Goal: Task Accomplishment & Management: Use online tool/utility

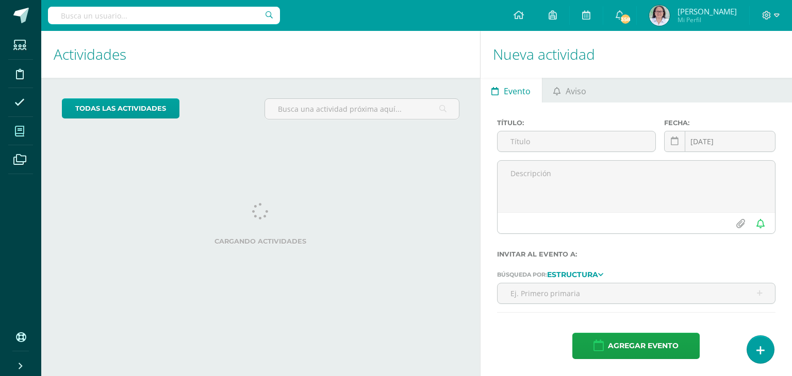
click at [19, 130] on icon at bounding box center [19, 131] width 9 height 10
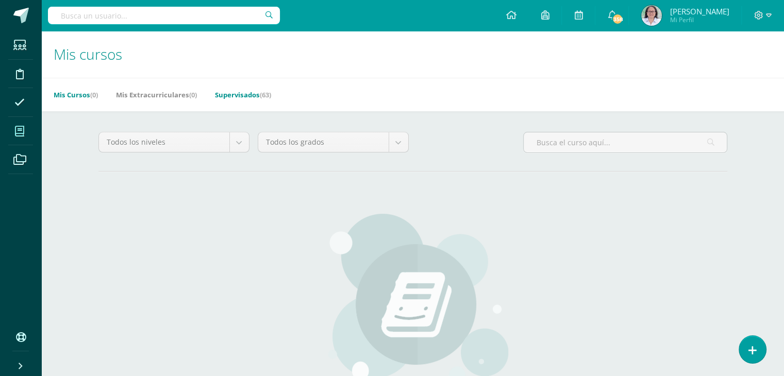
click at [239, 95] on link "Supervisados (63)" at bounding box center [243, 95] width 56 height 17
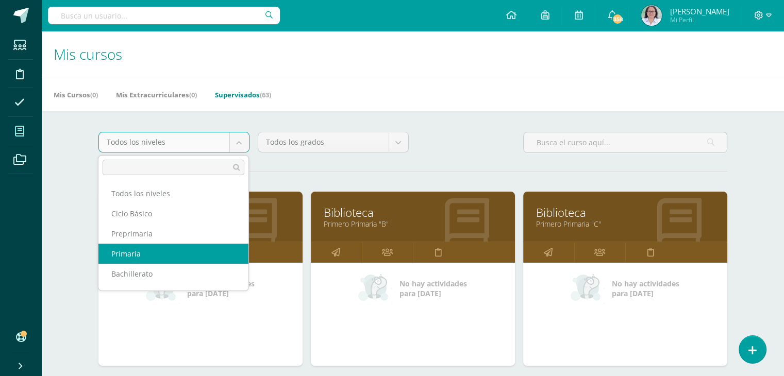
select select "6"
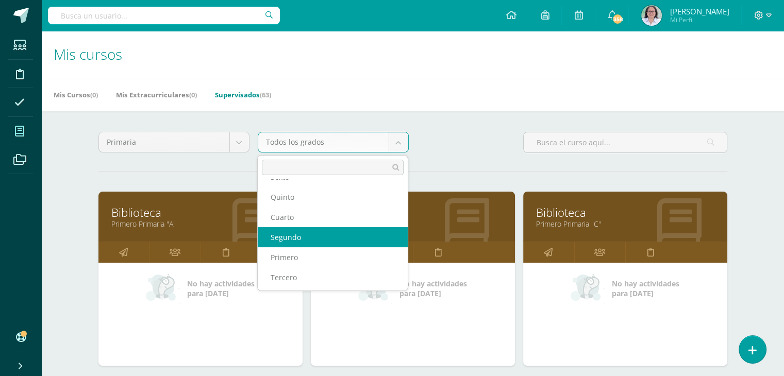
scroll to position [37, 0]
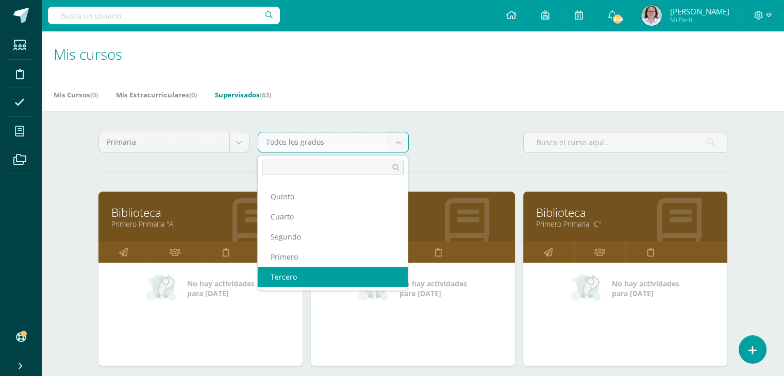
select select "14"
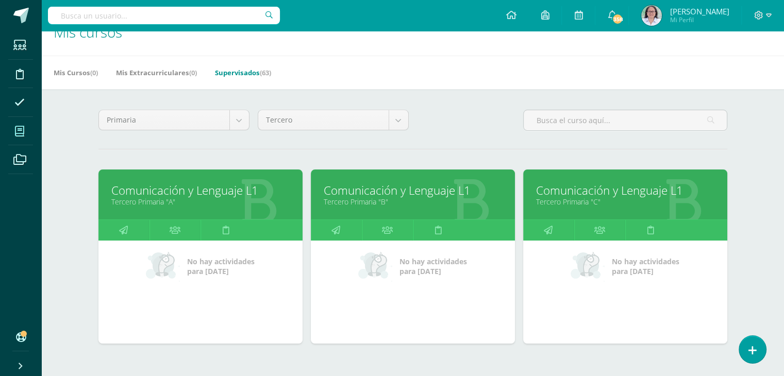
scroll to position [74, 0]
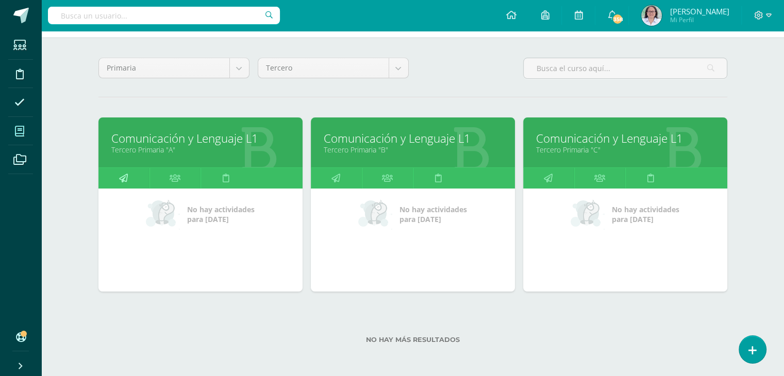
click at [119, 179] on icon at bounding box center [123, 178] width 9 height 20
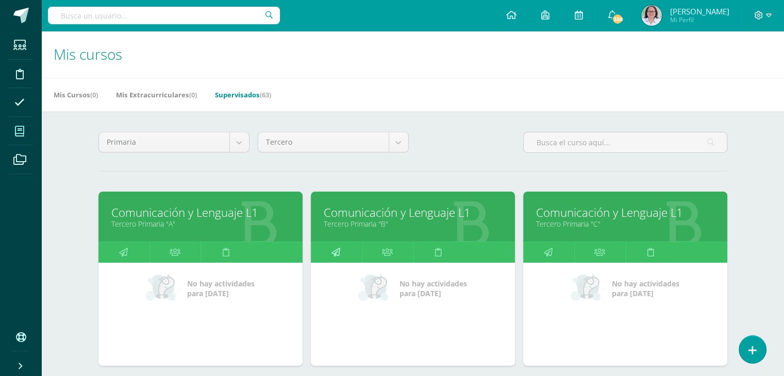
click at [337, 252] on icon at bounding box center [336, 252] width 9 height 20
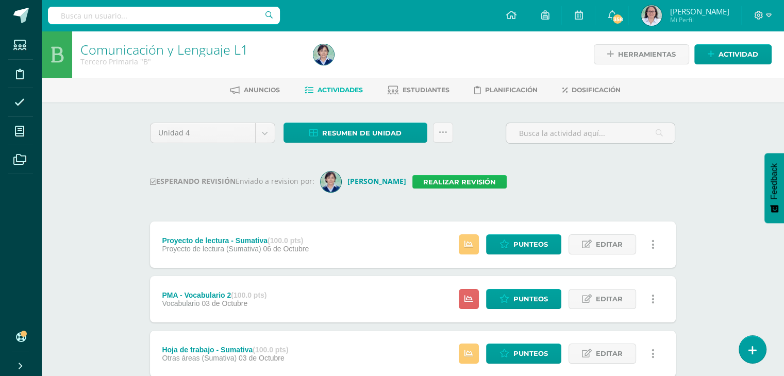
click at [459, 180] on link "Realizar revisión" at bounding box center [460, 181] width 94 height 13
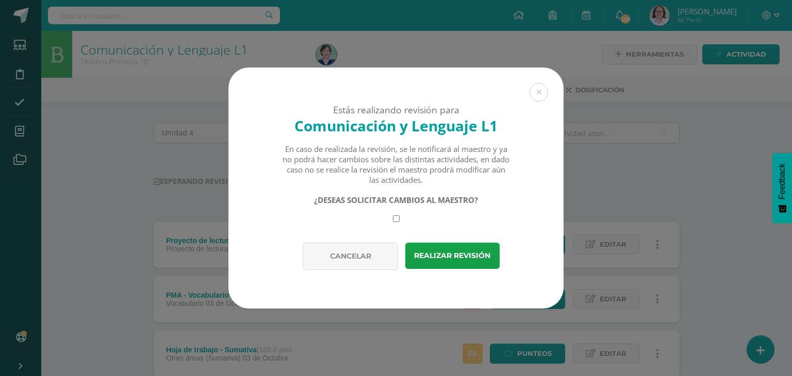
click at [394, 221] on input "checkbox" at bounding box center [396, 219] width 7 height 7
checkbox input "true"
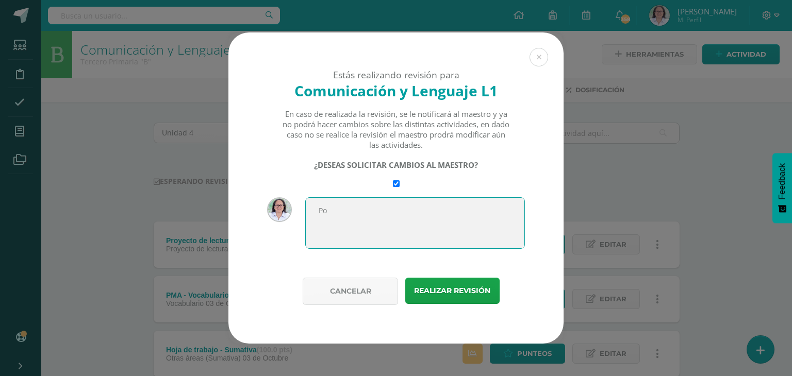
type textarea "P"
paste textarea "Fátima Coronado"
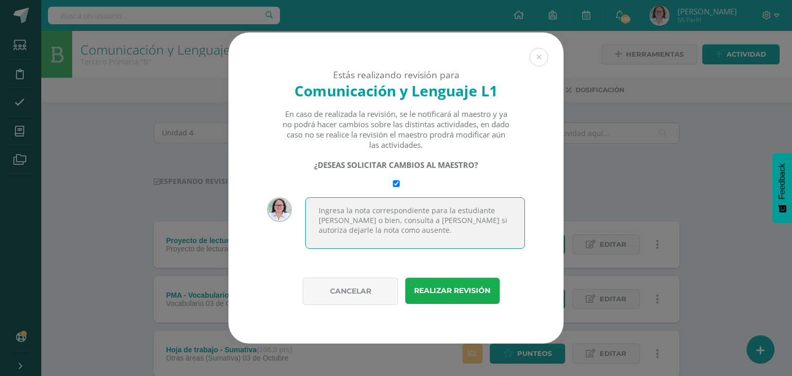
type textarea "Ingresa la nota correspondiente para la estudiante [PERSON_NAME] o bien, consul…"
click at [447, 296] on button "Realizar revisión" at bounding box center [452, 291] width 94 height 26
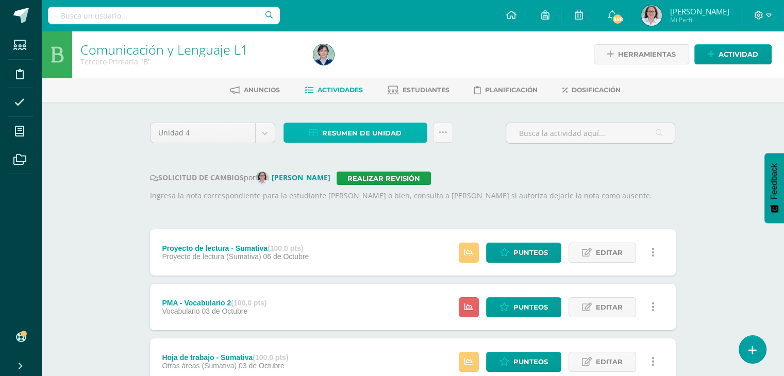
click at [359, 138] on span "Resumen de unidad" at bounding box center [361, 133] width 79 height 19
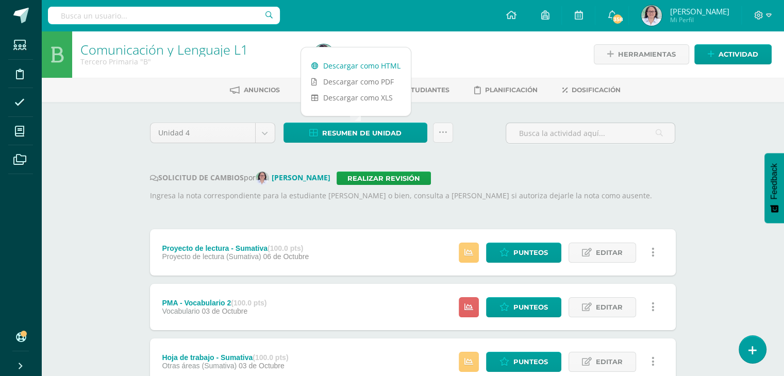
click at [370, 68] on link "Descargar como HTML" at bounding box center [356, 66] width 110 height 16
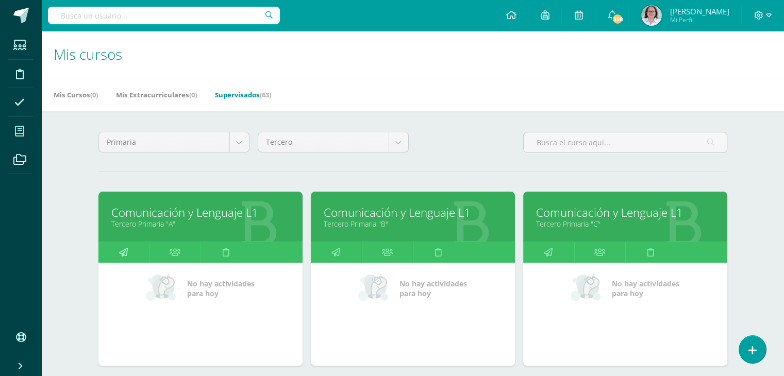
click at [126, 252] on icon at bounding box center [123, 252] width 9 height 20
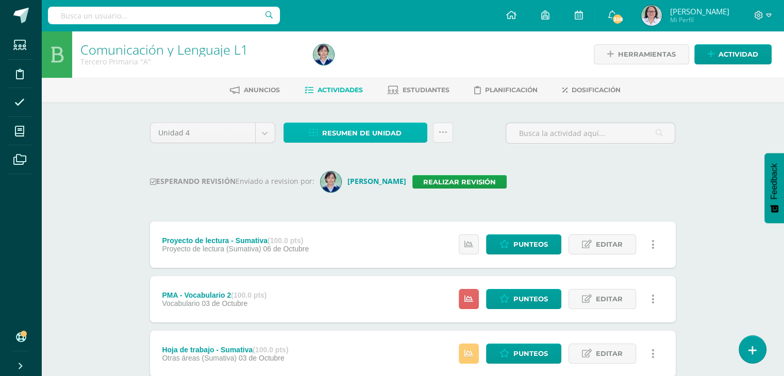
click at [353, 135] on span "Resumen de unidad" at bounding box center [361, 133] width 79 height 19
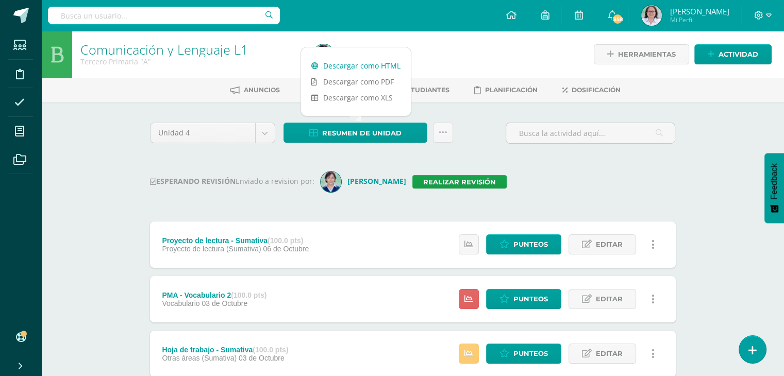
click at [367, 62] on link "Descargar como HTML" at bounding box center [356, 66] width 110 height 16
click at [441, 185] on link "Realizar revisión" at bounding box center [460, 181] width 94 height 13
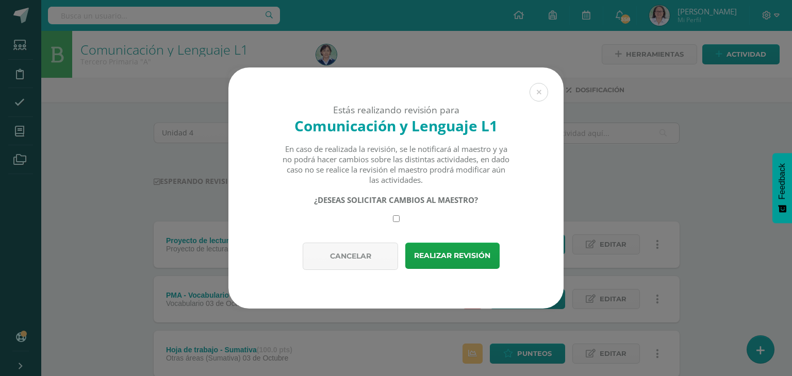
click at [395, 219] on input "checkbox" at bounding box center [396, 219] width 7 height 7
checkbox input "true"
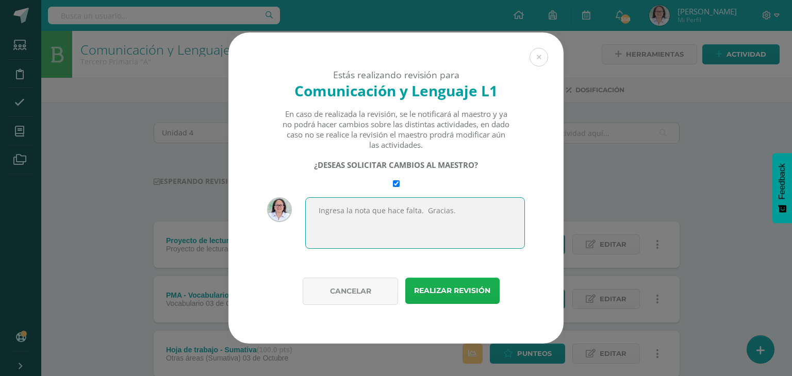
type textarea "Ingresa la nota que hace falta. Gracias."
click at [449, 286] on button "Realizar revisión" at bounding box center [452, 291] width 94 height 26
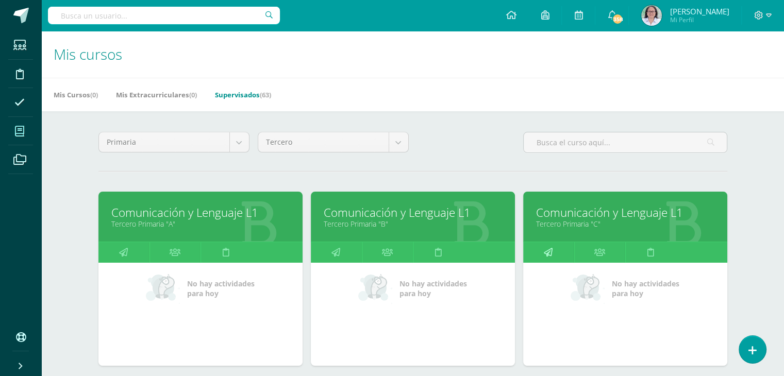
click at [553, 250] on link at bounding box center [548, 252] width 51 height 21
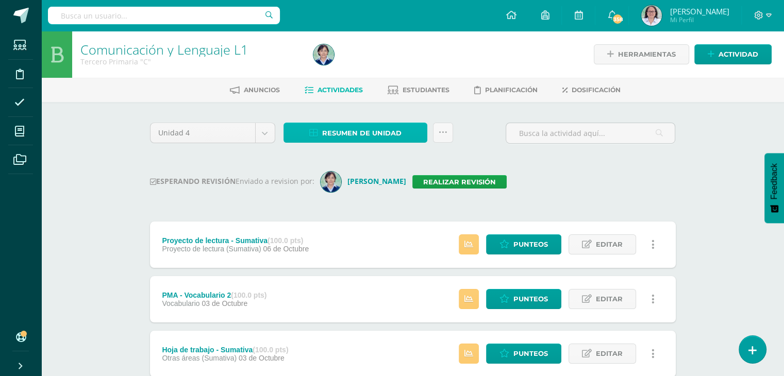
click at [366, 133] on span "Resumen de unidad" at bounding box center [361, 133] width 79 height 19
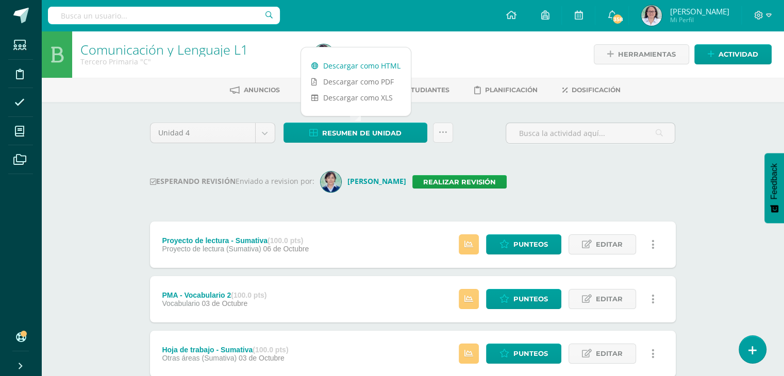
click at [353, 67] on link "Descargar como HTML" at bounding box center [356, 66] width 110 height 16
click at [454, 183] on link "Realizar revisión" at bounding box center [460, 181] width 94 height 13
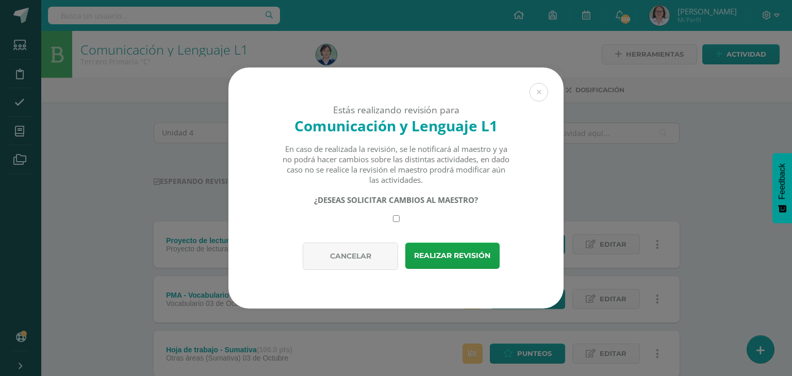
click at [393, 221] on input "checkbox" at bounding box center [396, 219] width 7 height 7
checkbox input "true"
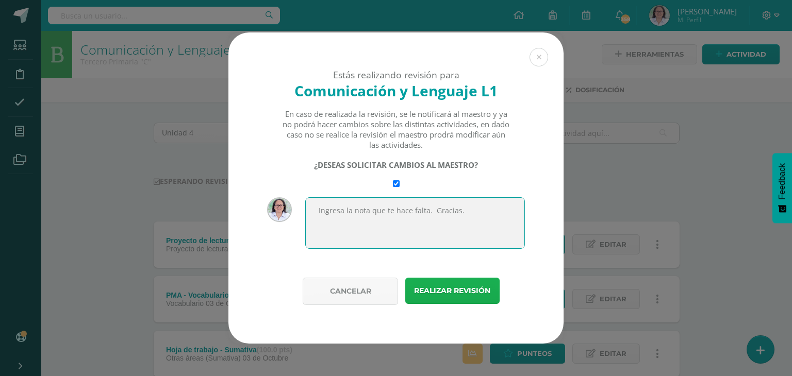
type textarea "Ingresa la nota que te hace falta. Gracias."
click at [446, 290] on button "Realizar revisión" at bounding box center [452, 291] width 94 height 26
